Goal: Navigation & Orientation: Find specific page/section

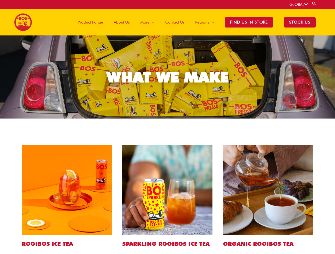
click at [298, 5] on link "GLOBAL" at bounding box center [298, 4] width 18 height 5
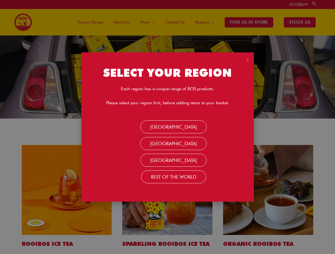
click at [314, 3] on link "Search" at bounding box center [313, 3] width 5 height 5
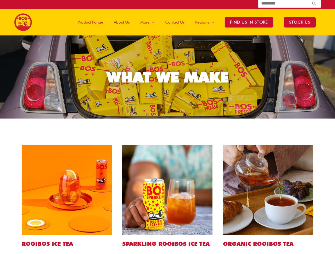
click at [149, 22] on span "More" at bounding box center [144, 22] width 9 height 16
